Goal: Task Accomplishment & Management: Manage account settings

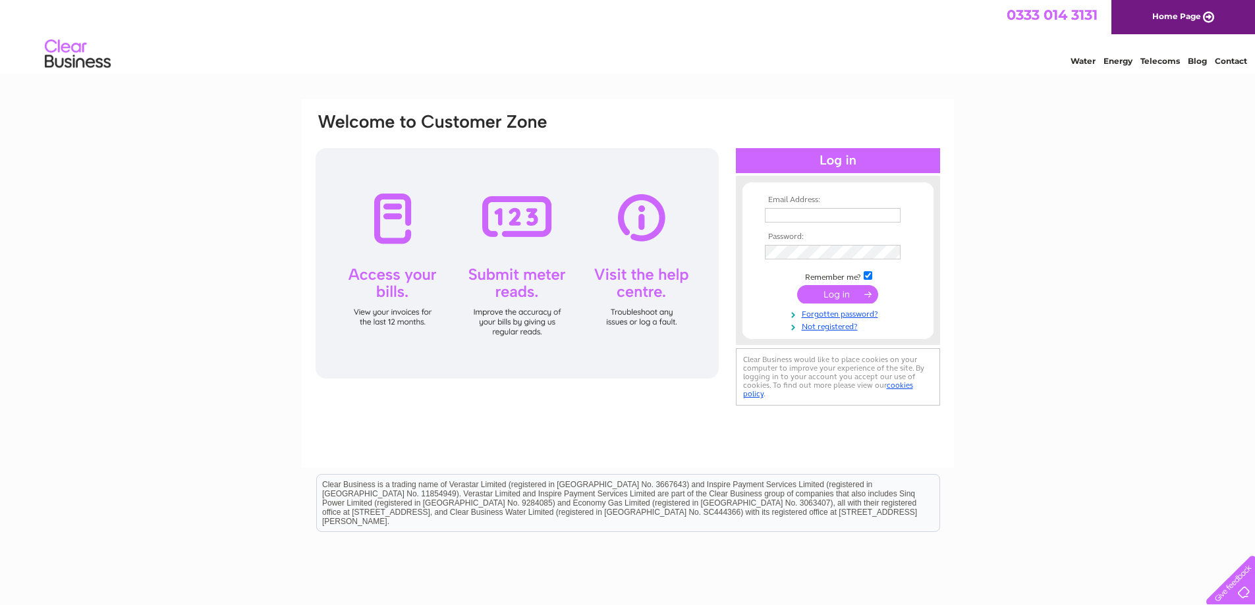
type input "glasgowwest@cartridgeconnect.co.uk"
click at [835, 294] on input "submit" at bounding box center [837, 294] width 81 height 18
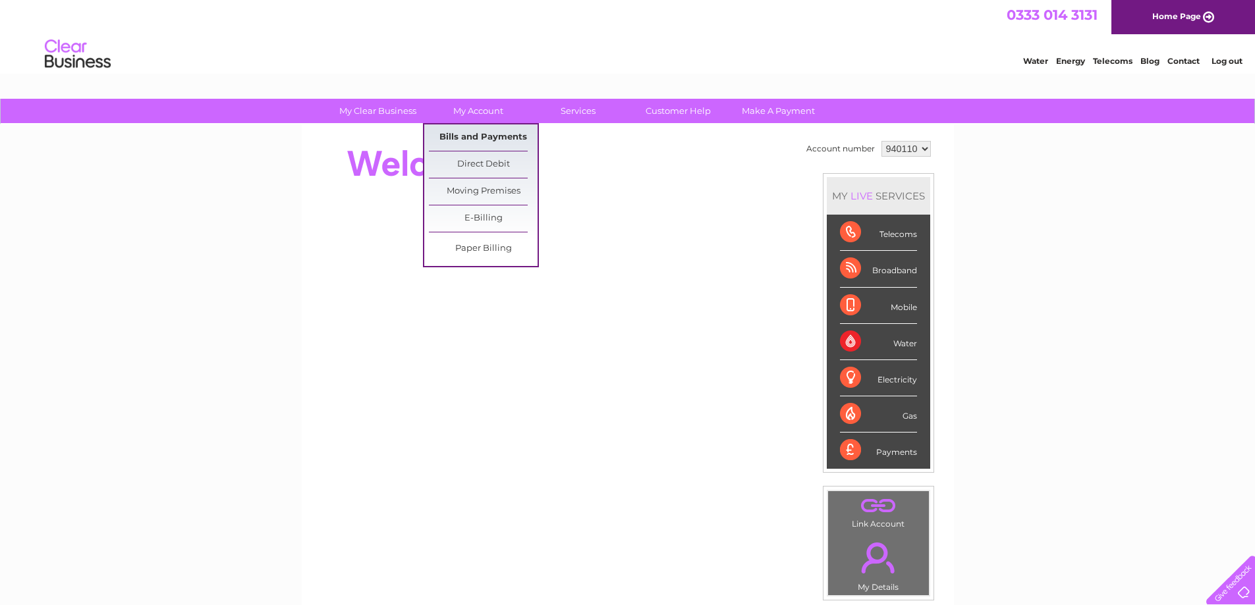
click at [488, 135] on link "Bills and Payments" at bounding box center [483, 138] width 109 height 26
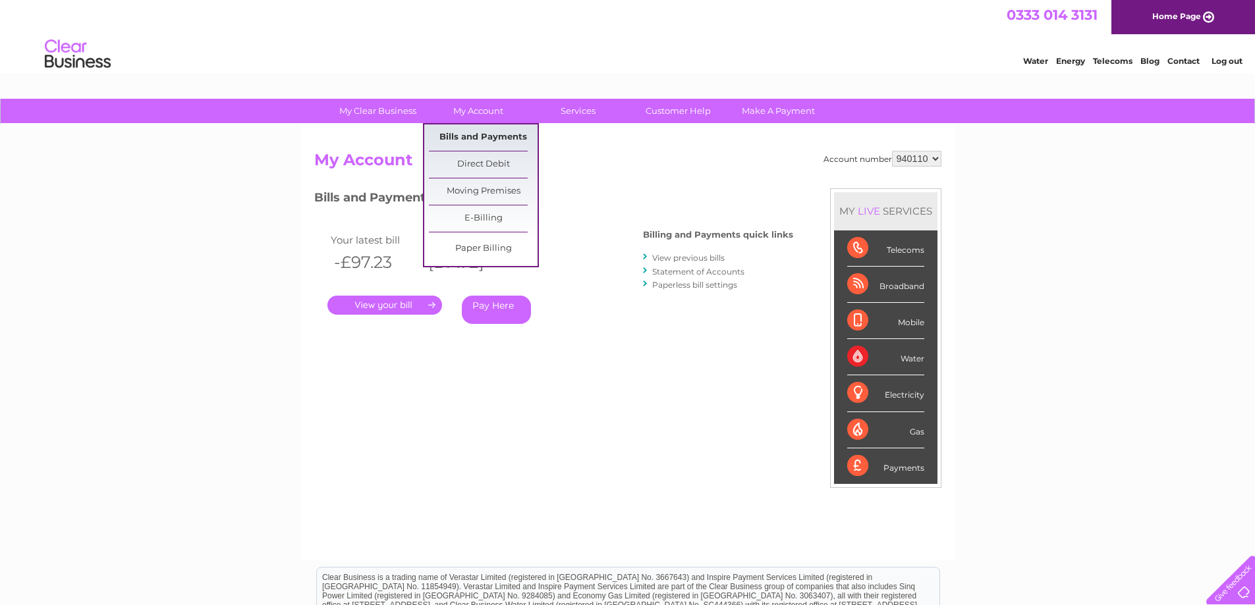
click at [479, 140] on link "Bills and Payments" at bounding box center [483, 138] width 109 height 26
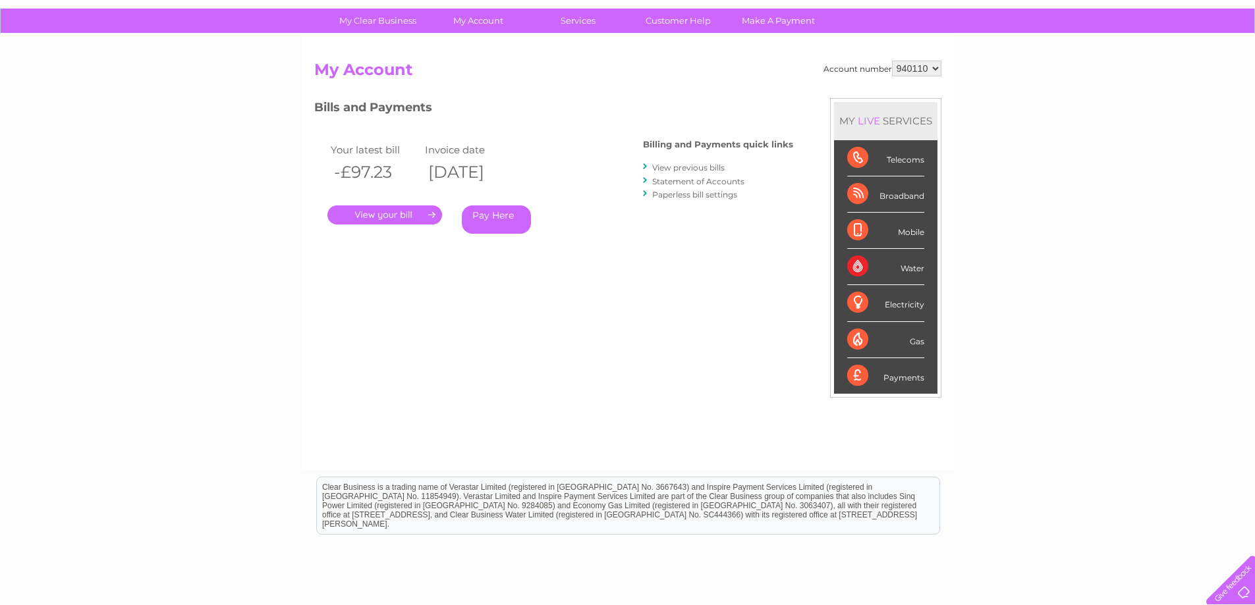
scroll to position [191, 0]
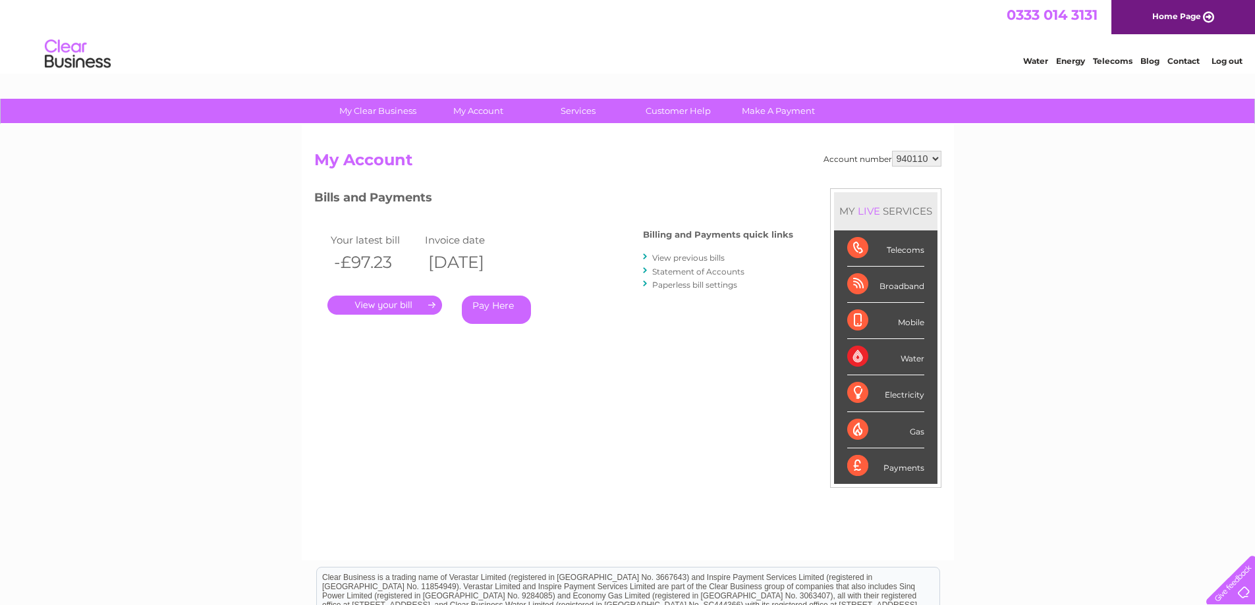
click at [698, 260] on link "View previous bills" at bounding box center [688, 258] width 72 height 10
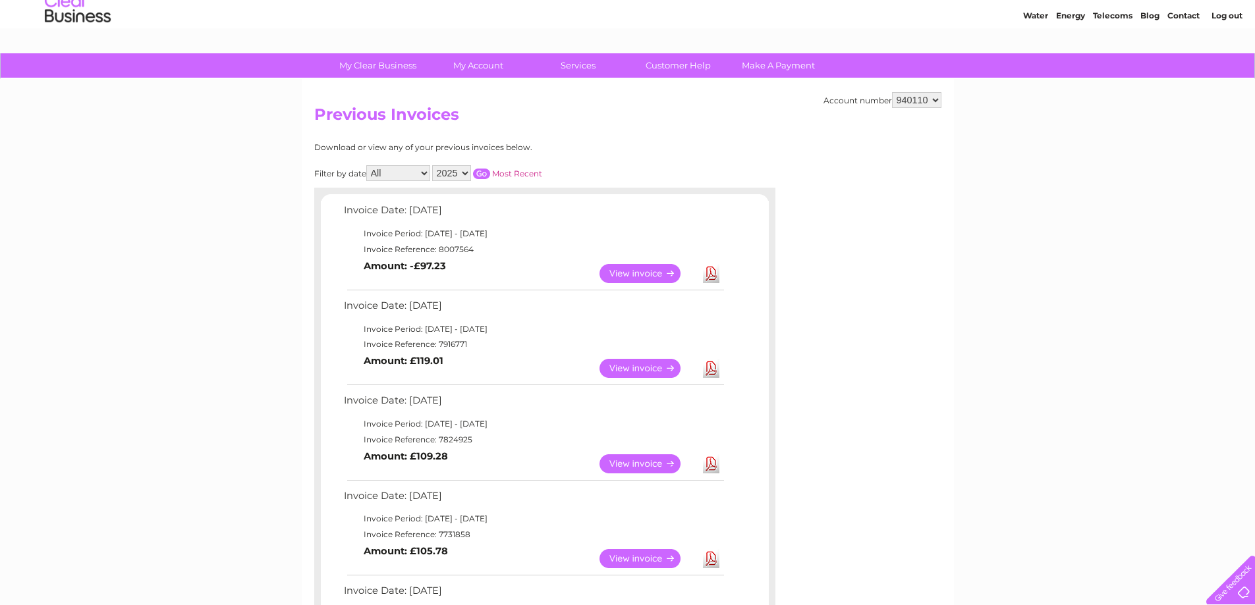
scroll to position [132, 0]
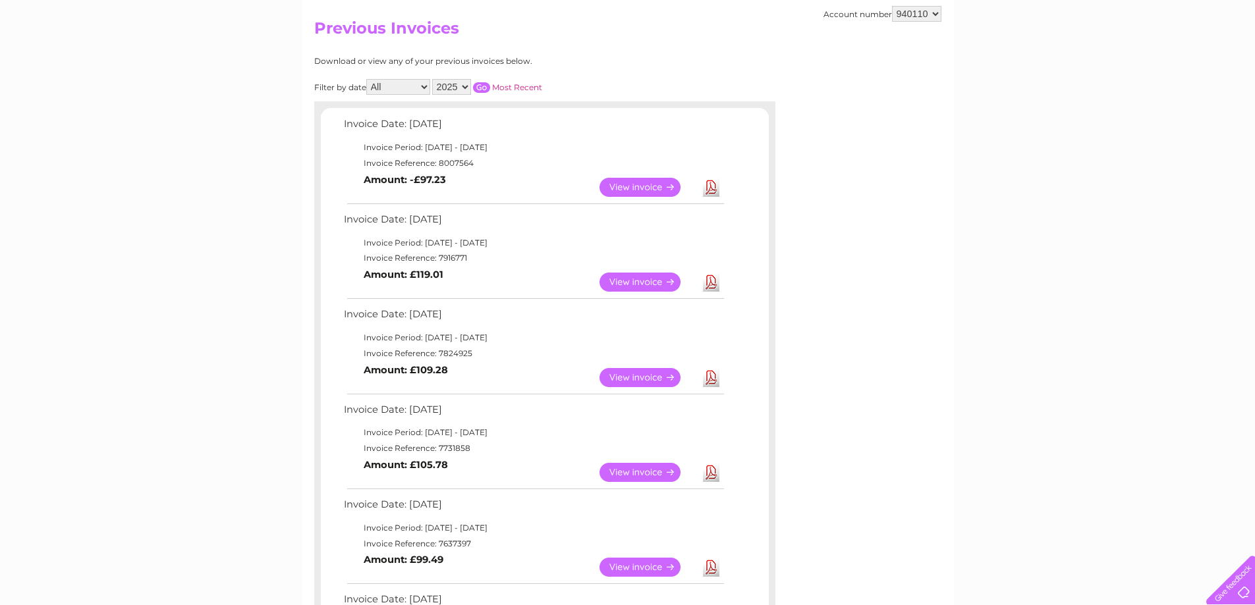
click at [650, 468] on link "View" at bounding box center [648, 472] width 97 height 19
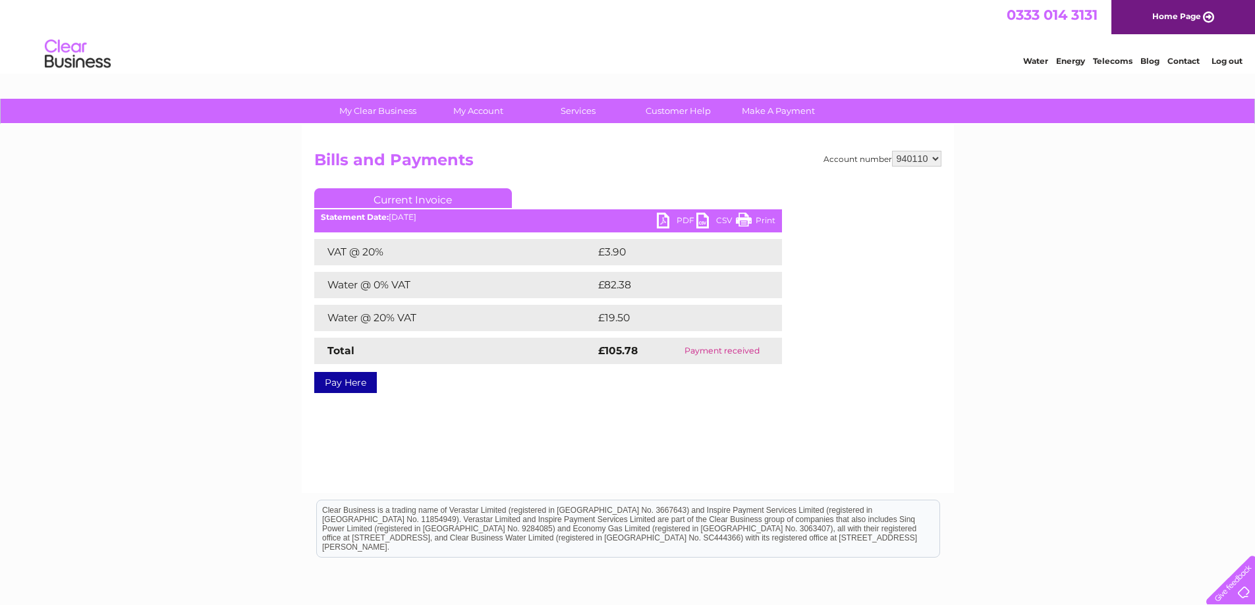
click at [663, 219] on link "PDF" at bounding box center [677, 222] width 40 height 19
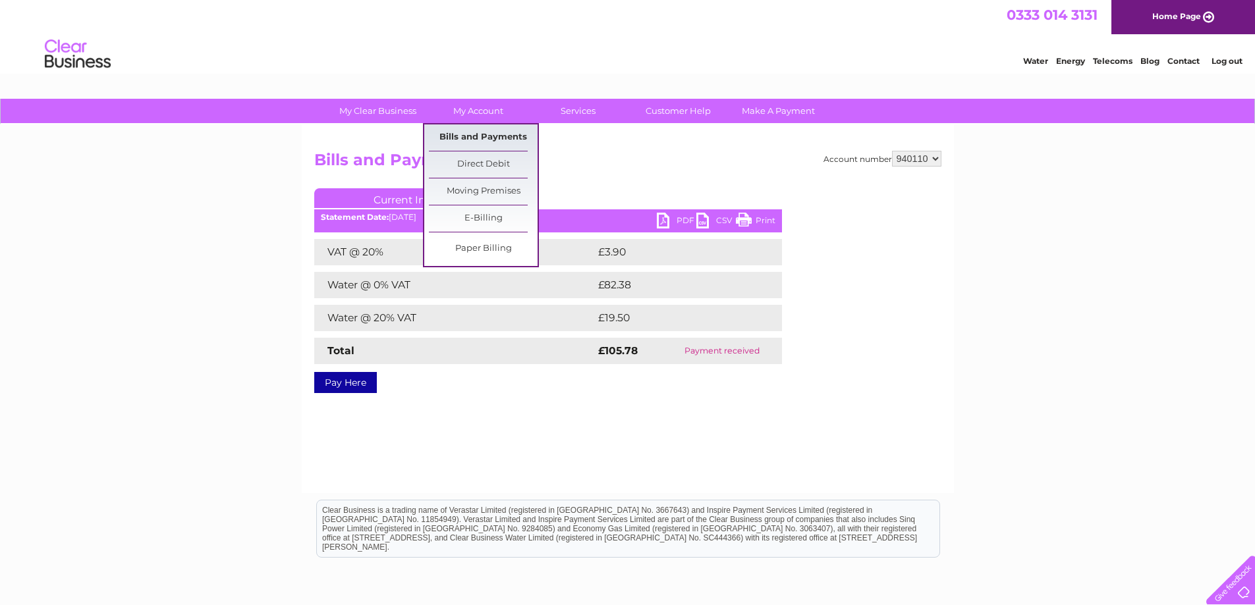
click at [481, 135] on link "Bills and Payments" at bounding box center [483, 138] width 109 height 26
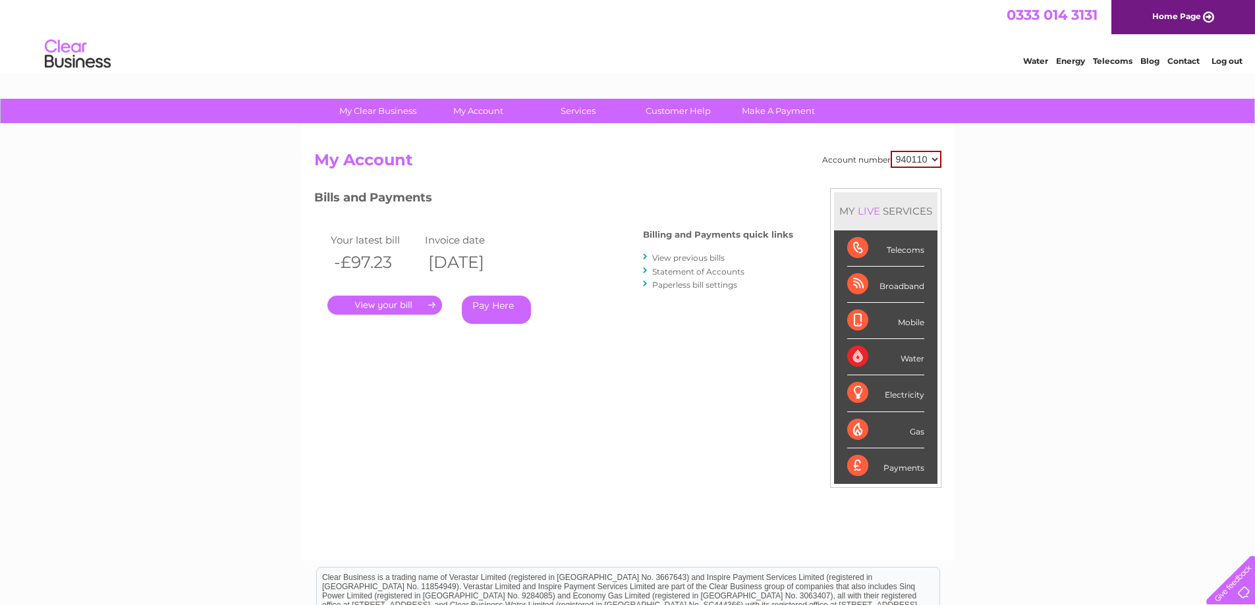
click at [692, 259] on link "View previous bills" at bounding box center [688, 258] width 72 height 10
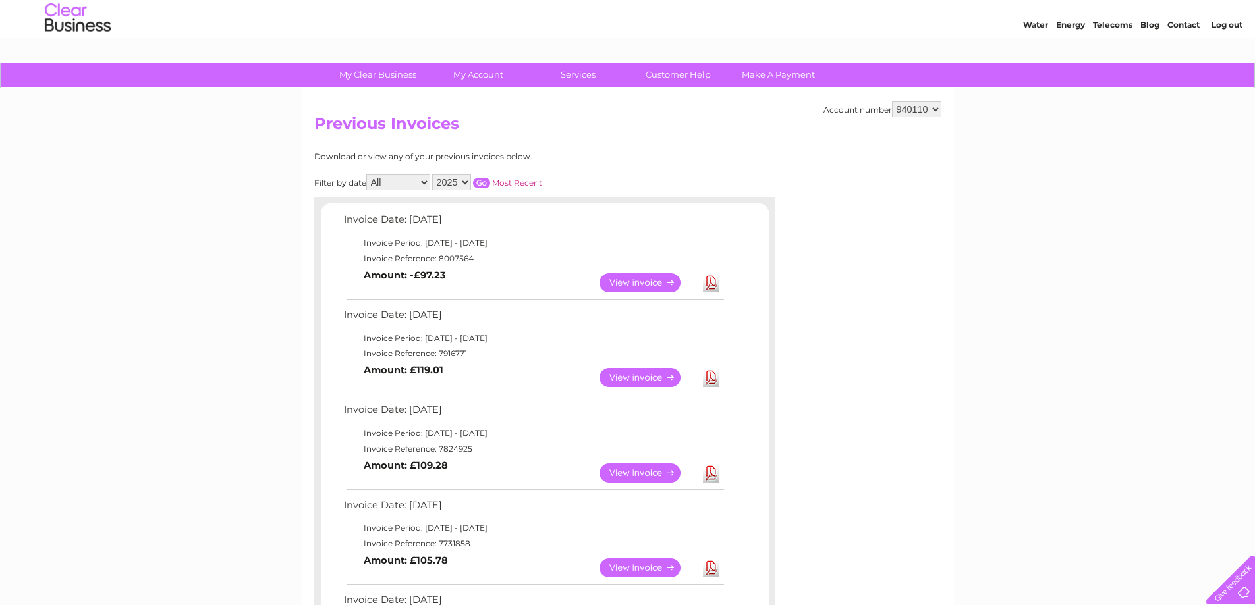
scroll to position [66, 0]
